Goal: Ask a question

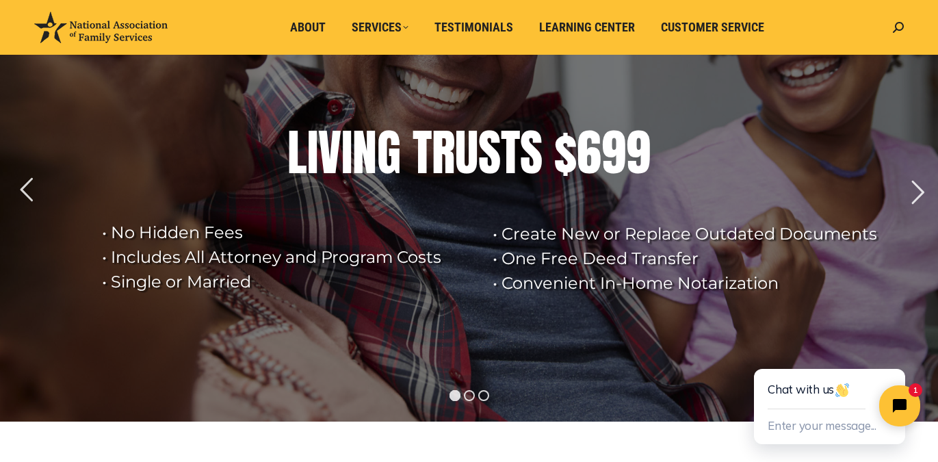
scroll to position [92, 0]
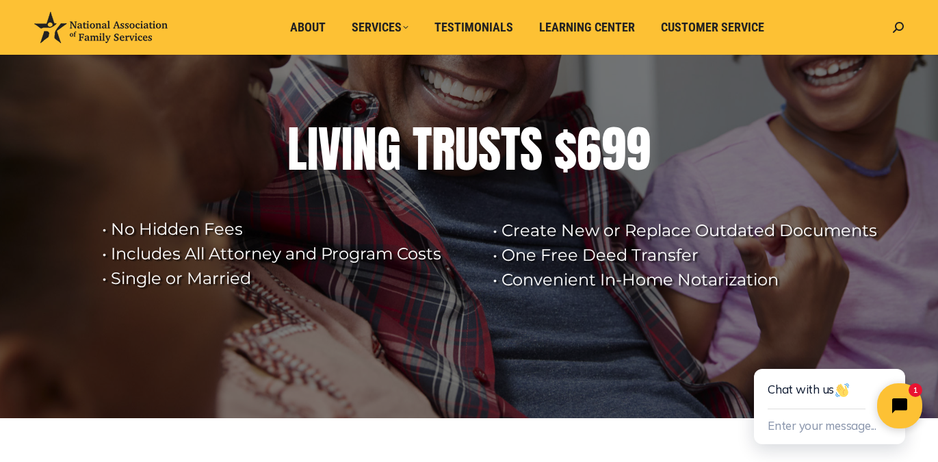
click at [901, 404] on icon "Close chat widget" at bounding box center [906, 405] width 21 height 21
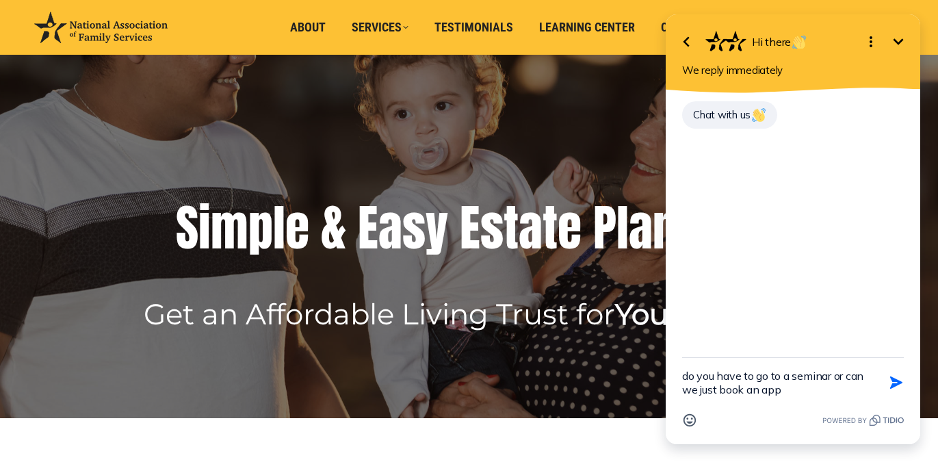
type textarea "do you have to go to a seminar or can we just book an appt"
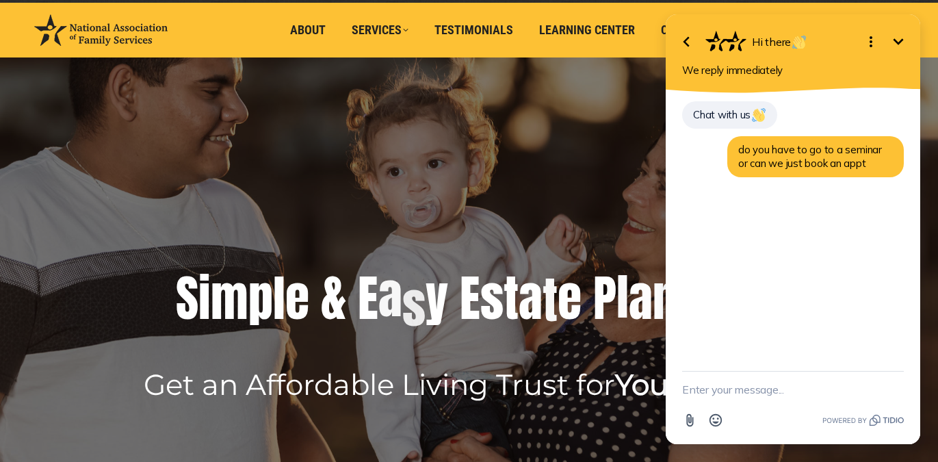
scroll to position [0, 0]
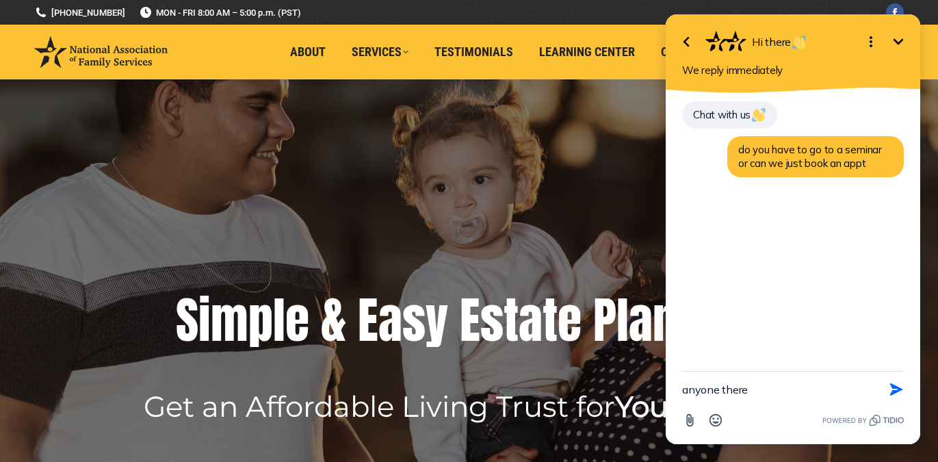
type textarea "anyone there?"
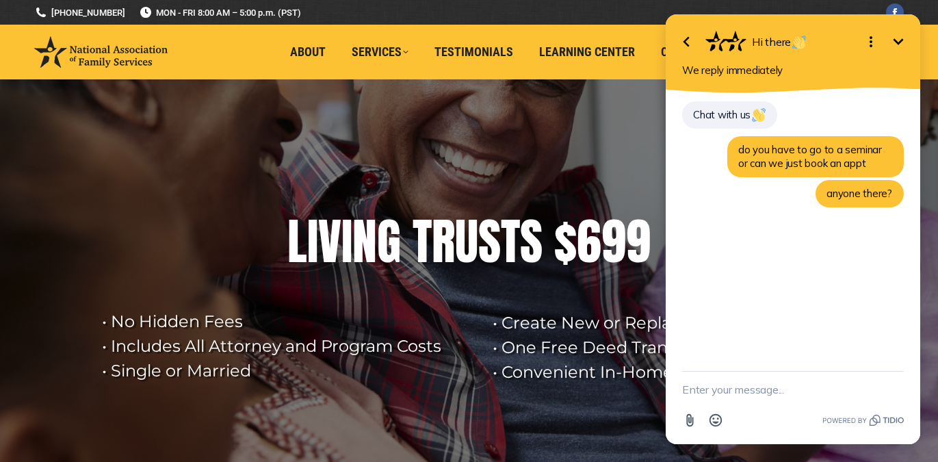
click at [903, 45] on icon "Minimize" at bounding box center [898, 42] width 16 height 16
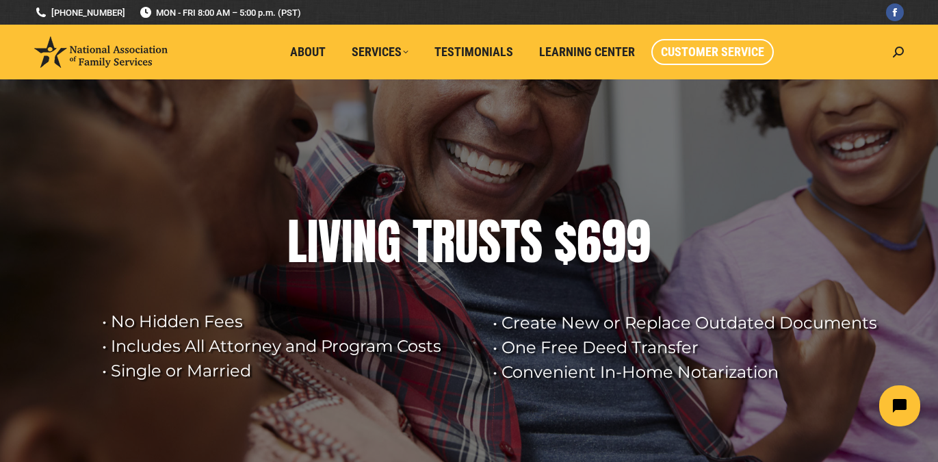
click at [690, 53] on span "Customer Service" at bounding box center [712, 51] width 103 height 15
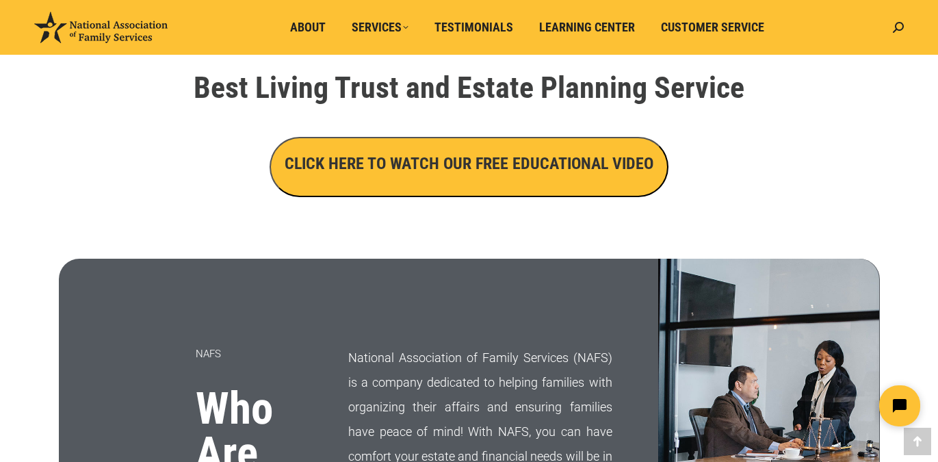
scroll to position [760, 0]
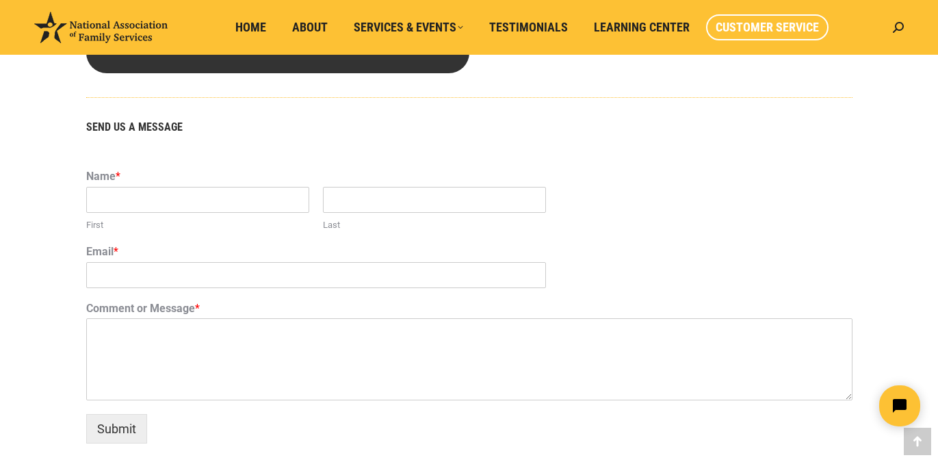
scroll to position [819, 0]
click at [183, 207] on input "First" at bounding box center [197, 201] width 223 height 26
type input "[PERSON_NAME]"
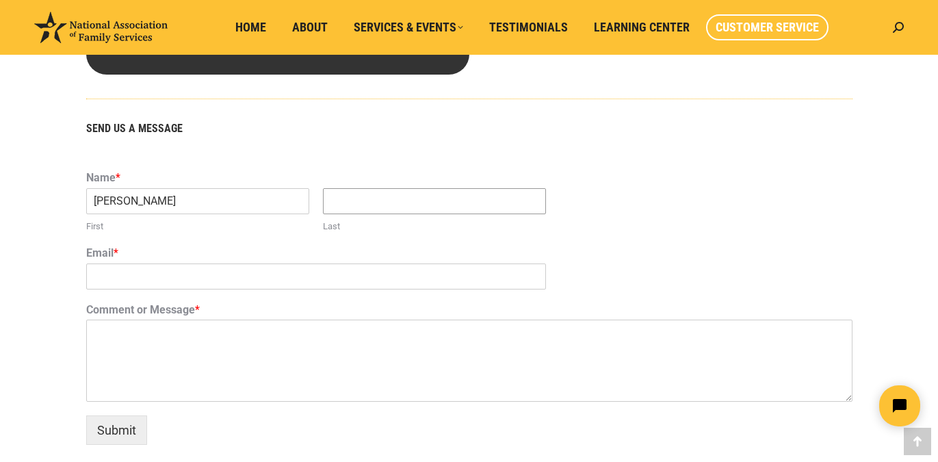
type input "[PERSON_NAME]"
drag, startPoint x: 228, startPoint y: 274, endPoint x: 93, endPoint y: 278, distance: 135.5
click at [93, 278] on input "[EMAIL_ADDRESS][DOMAIN_NAME]" at bounding box center [316, 276] width 460 height 26
type input "[EMAIL_ADDRESS][DOMAIN_NAME]"
click at [101, 332] on textarea "Comment or Message *" at bounding box center [469, 360] width 766 height 82
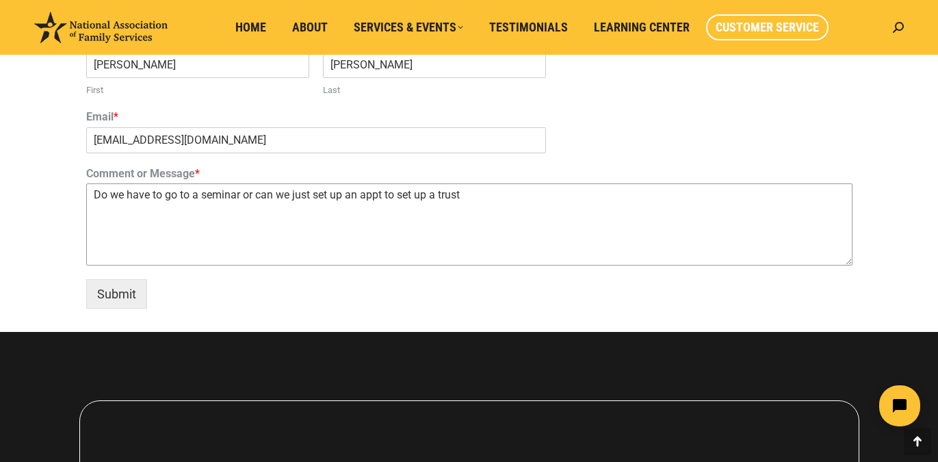
scroll to position [954, 0]
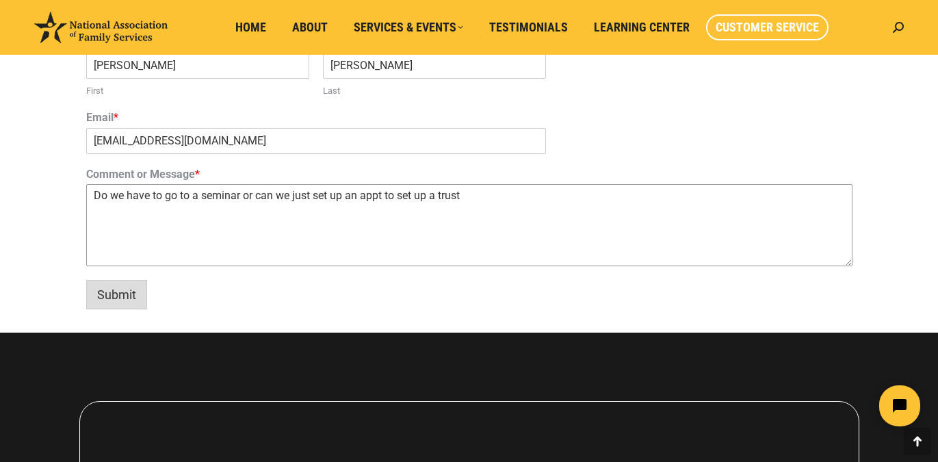
type textarea "Do we have to go to a seminar or can we just set up an appt to set up a trust"
click at [122, 297] on button "Submit" at bounding box center [116, 294] width 61 height 29
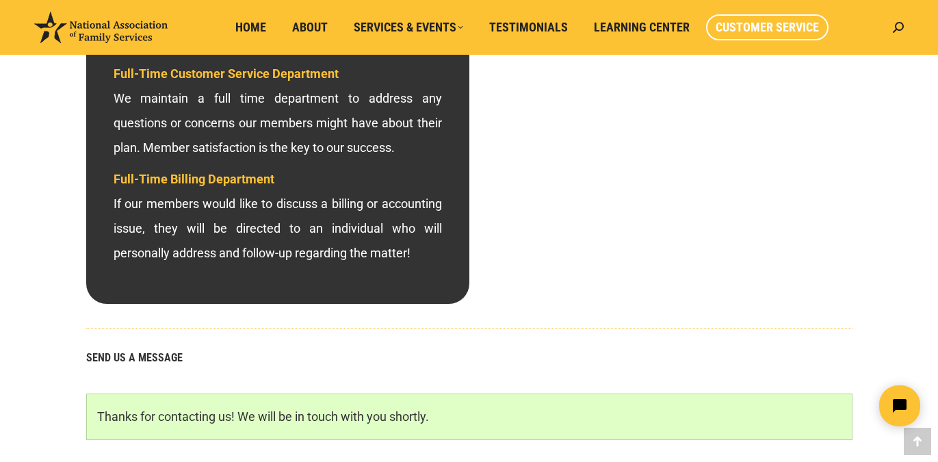
scroll to position [444, 0]
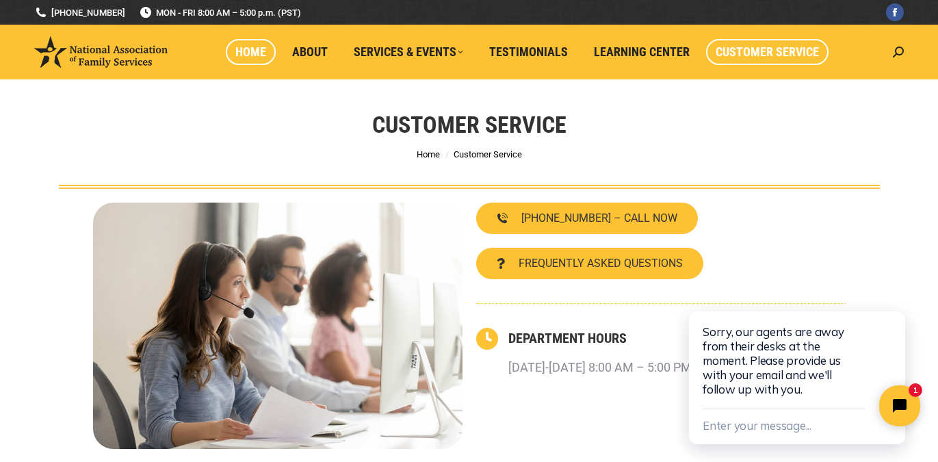
click at [248, 57] on span "Home" at bounding box center [250, 51] width 31 height 15
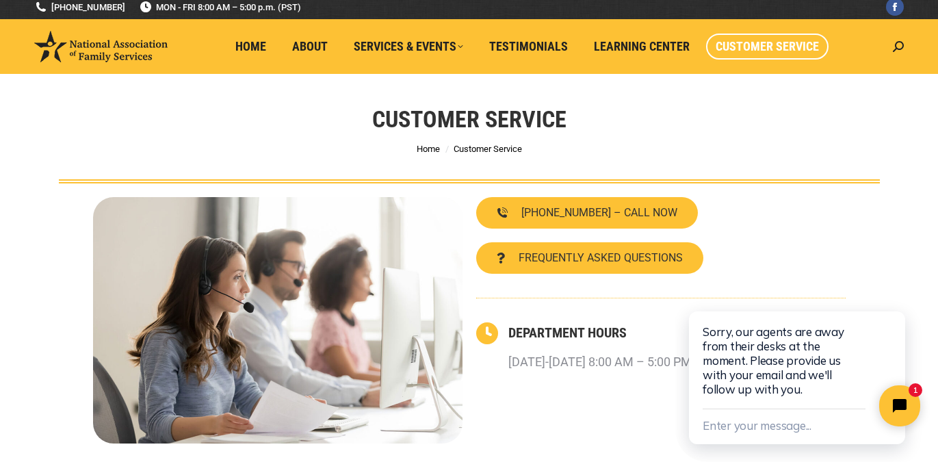
scroll to position [15, 0]
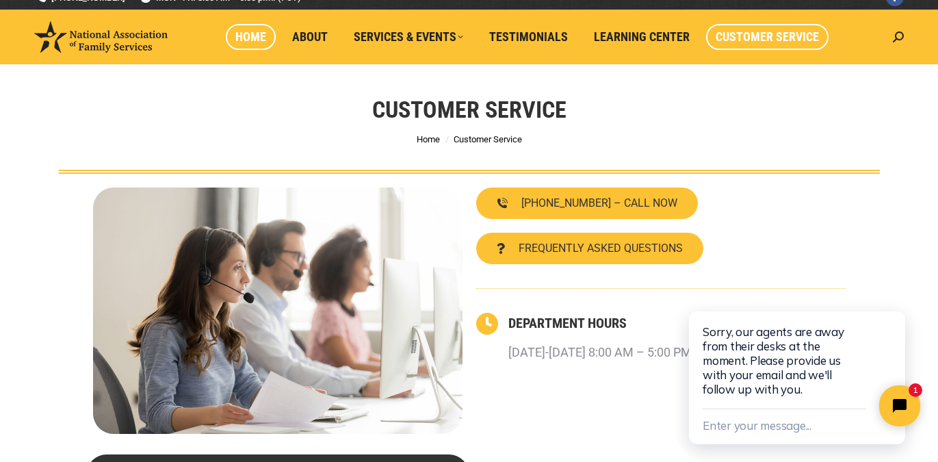
click at [259, 41] on span "Home" at bounding box center [250, 36] width 31 height 15
